Goal: Use online tool/utility: Utilize a website feature to perform a specific function

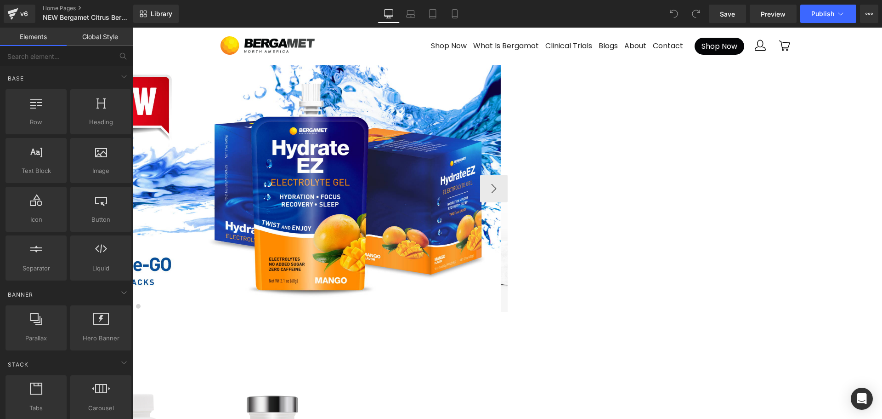
click at [501, 141] on img at bounding box center [129, 189] width 742 height 248
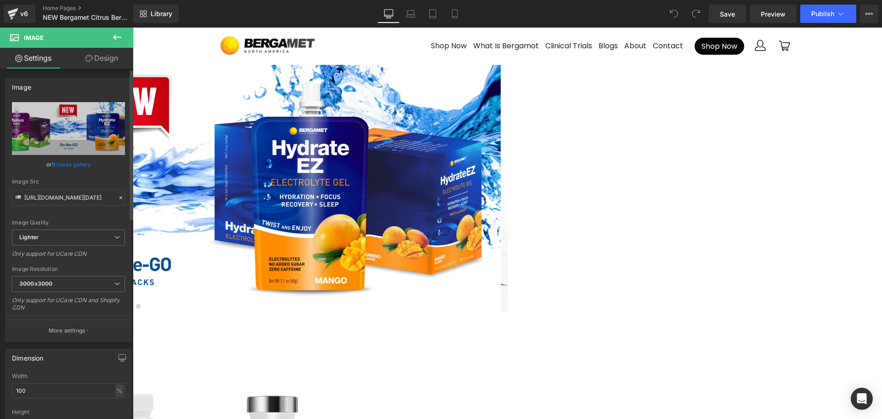
click at [64, 164] on link "Browse gallery" at bounding box center [71, 164] width 39 height 16
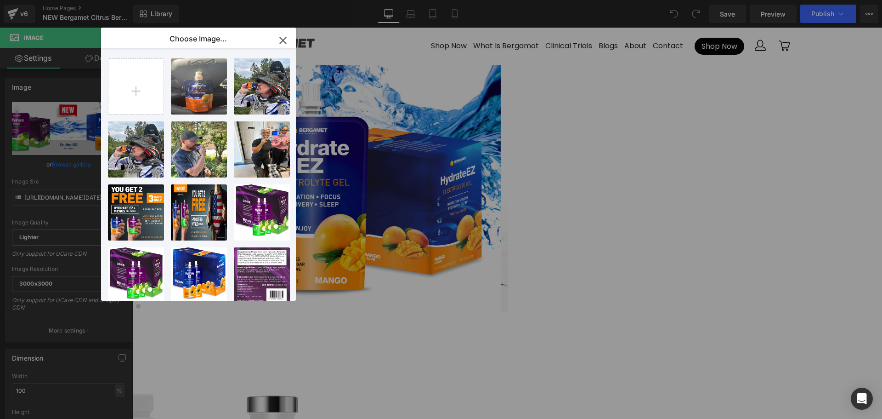
click at [286, 40] on icon "button" at bounding box center [283, 40] width 15 height 15
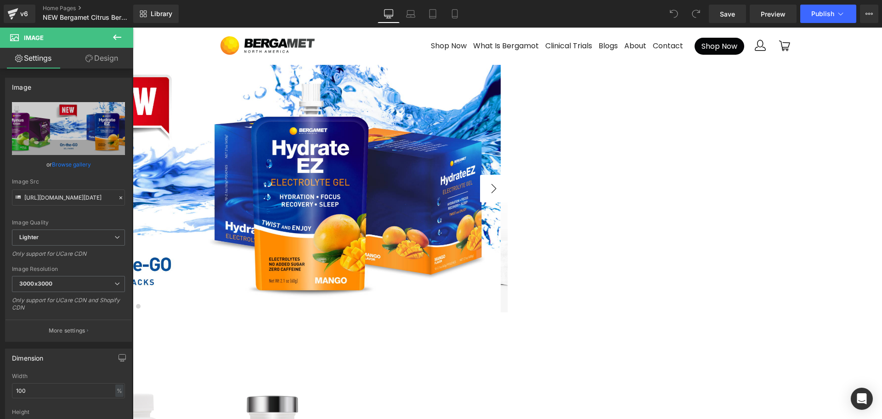
click at [508, 187] on button "›" at bounding box center [494, 189] width 28 height 28
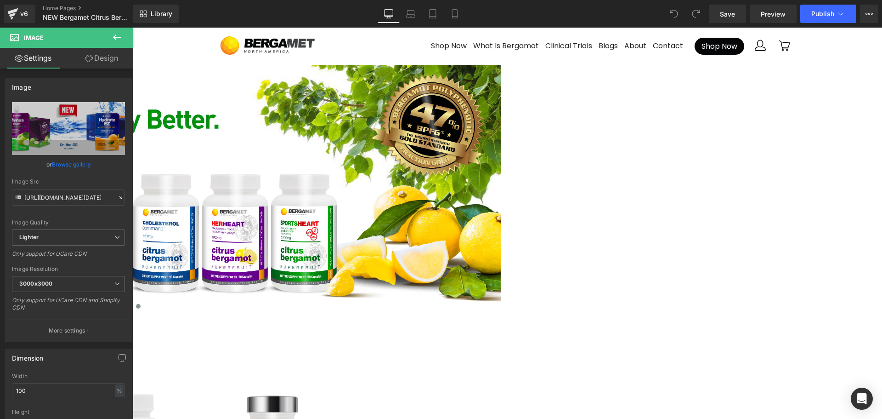
click at [101, 58] on link "Design" at bounding box center [101, 58] width 67 height 21
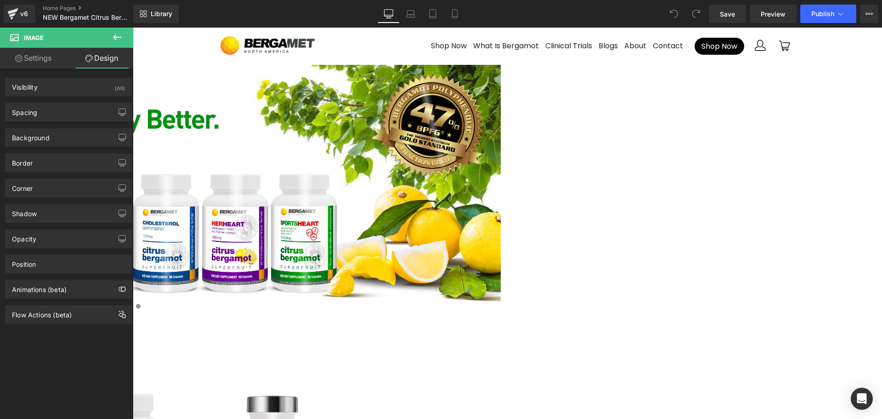
click at [20, 55] on icon at bounding box center [18, 58] width 7 height 7
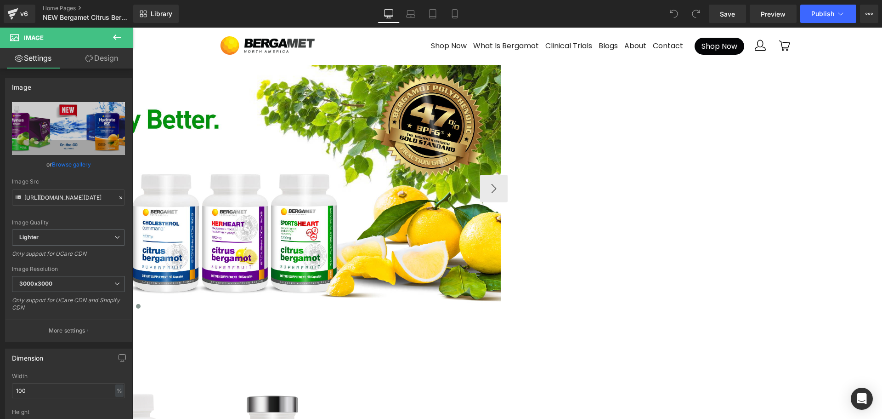
click at [133, 28] on span "Carousel" at bounding box center [133, 28] width 0 height 0
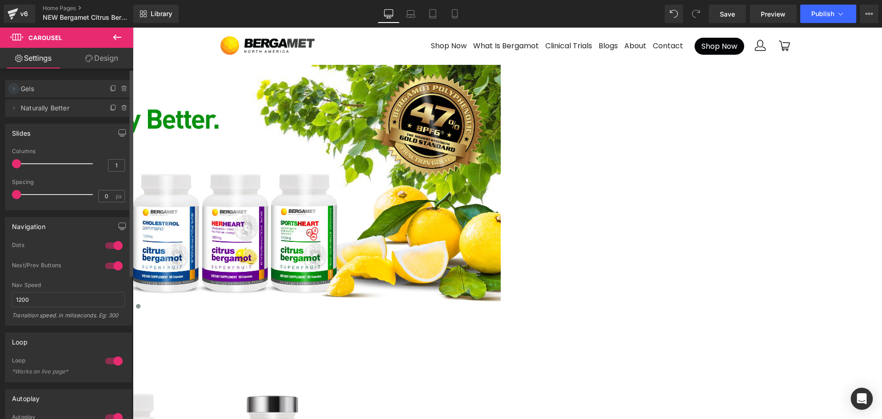
click at [16, 89] on icon at bounding box center [13, 88] width 7 height 7
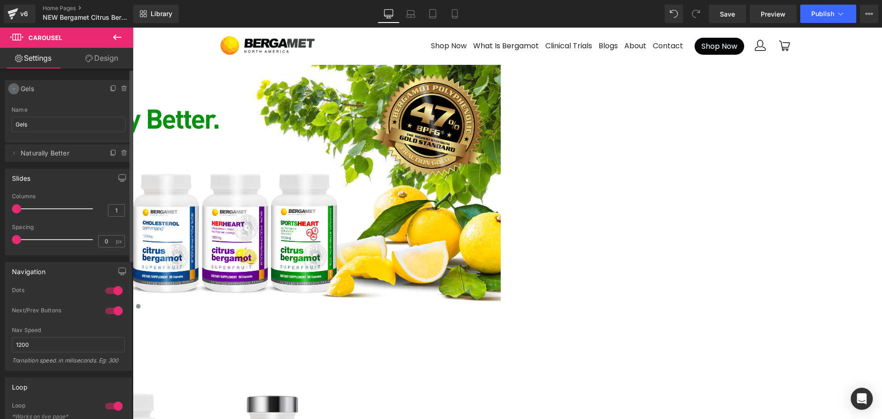
click at [16, 89] on icon at bounding box center [13, 88] width 7 height 7
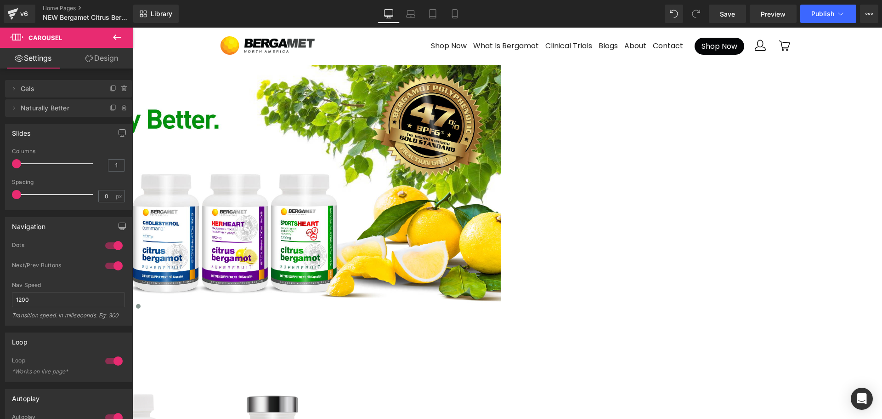
click at [107, 55] on link "Design" at bounding box center [101, 58] width 67 height 21
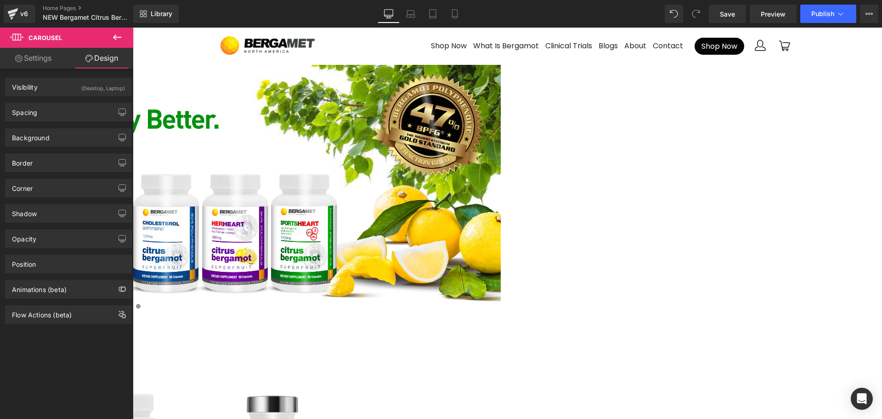
click at [45, 57] on link "Settings" at bounding box center [33, 58] width 67 height 21
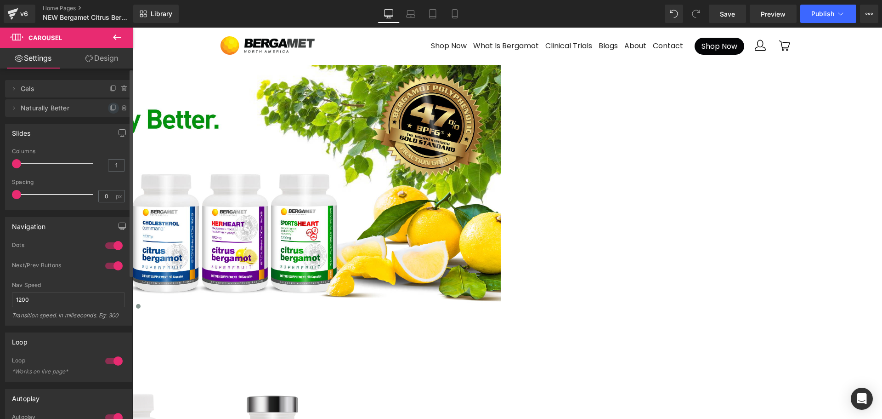
click at [110, 105] on icon at bounding box center [113, 107] width 7 height 7
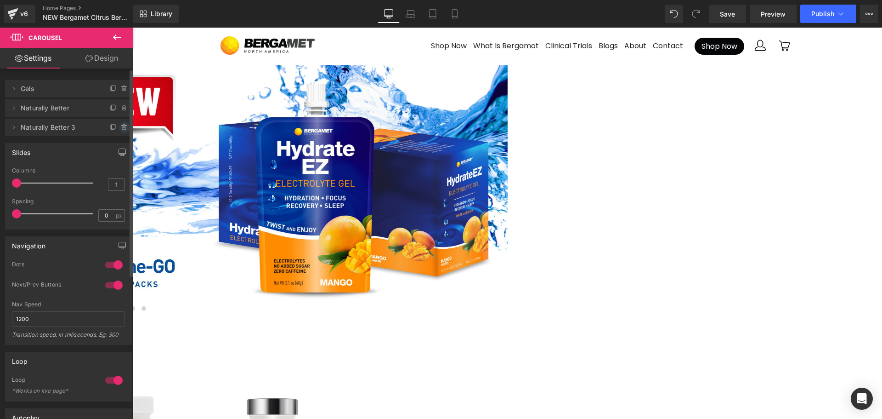
click at [123, 125] on icon at bounding box center [124, 125] width 2 height 1
click at [110, 127] on button "Delete" at bounding box center [114, 128] width 29 height 12
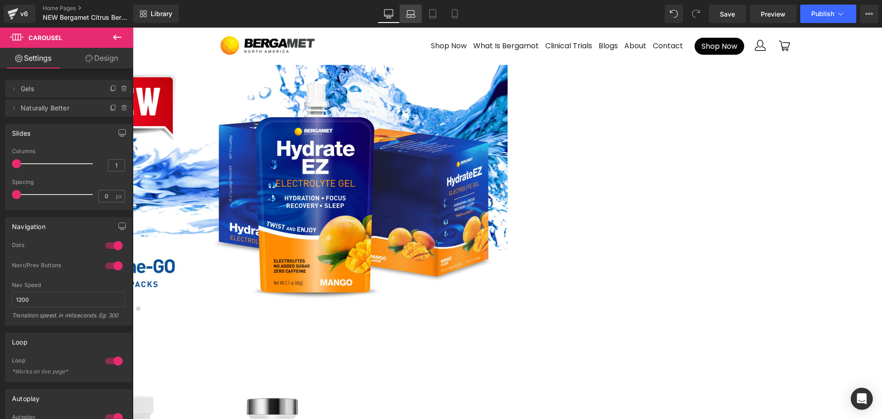
click at [413, 13] on icon at bounding box center [410, 13] width 9 height 9
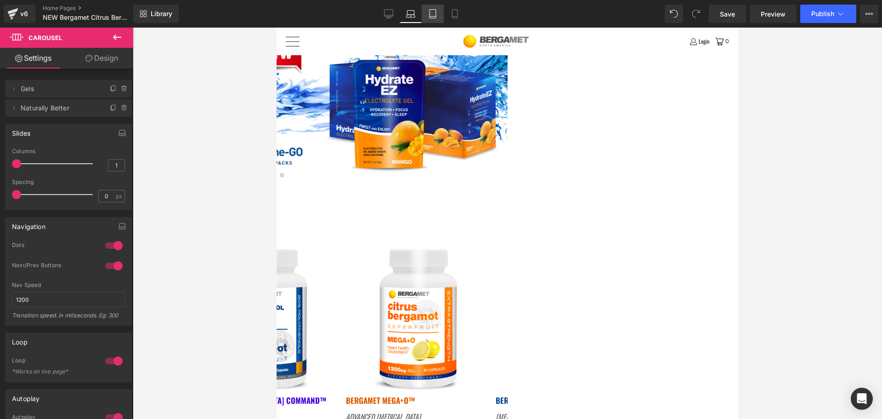
click at [441, 10] on link "Tablet" at bounding box center [433, 14] width 22 height 18
